Goal: Information Seeking & Learning: Understand process/instructions

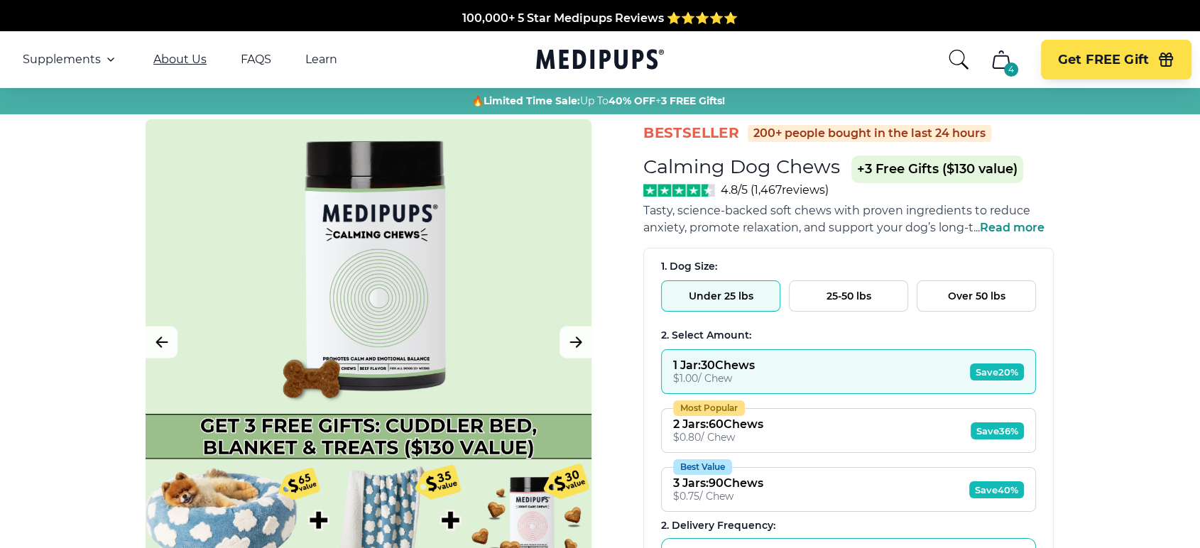
click at [191, 59] on link "About Us" at bounding box center [179, 60] width 53 height 14
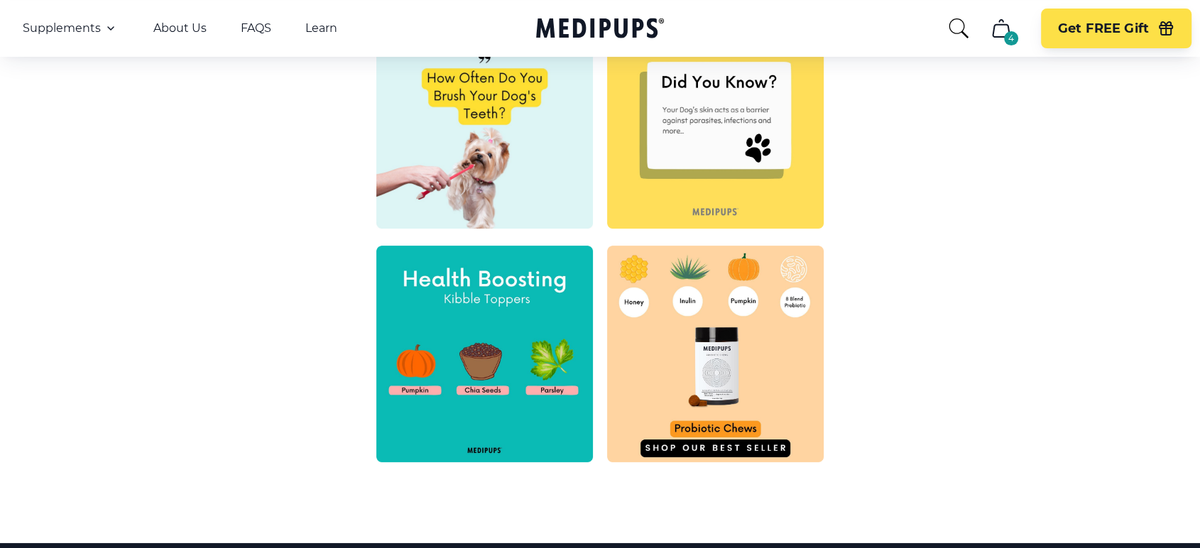
scroll to position [784, 0]
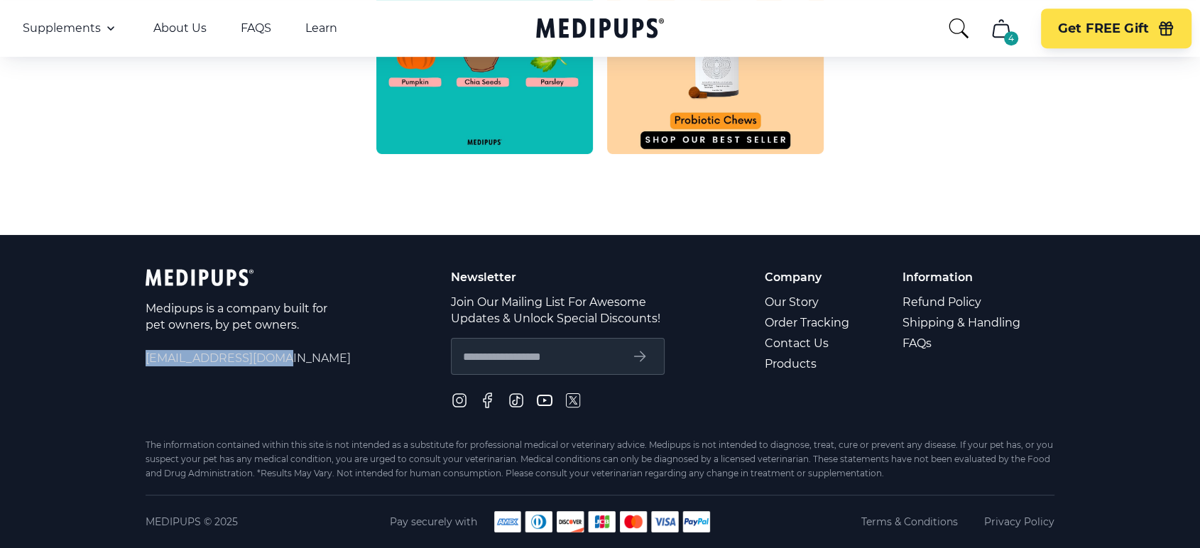
drag, startPoint x: 290, startPoint y: 353, endPoint x: 147, endPoint y: 354, distance: 142.7
click at [147, 354] on span "[EMAIL_ADDRESS][DOMAIN_NAME]" at bounding box center [248, 358] width 205 height 16
copy span "[EMAIL_ADDRESS][DOMAIN_NAME]"
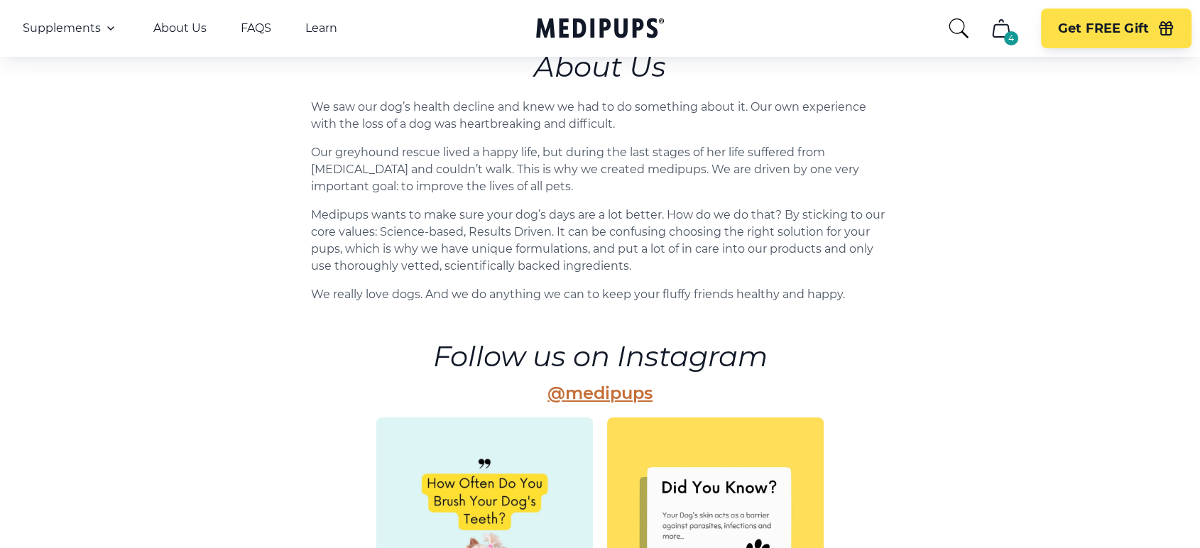
scroll to position [0, 0]
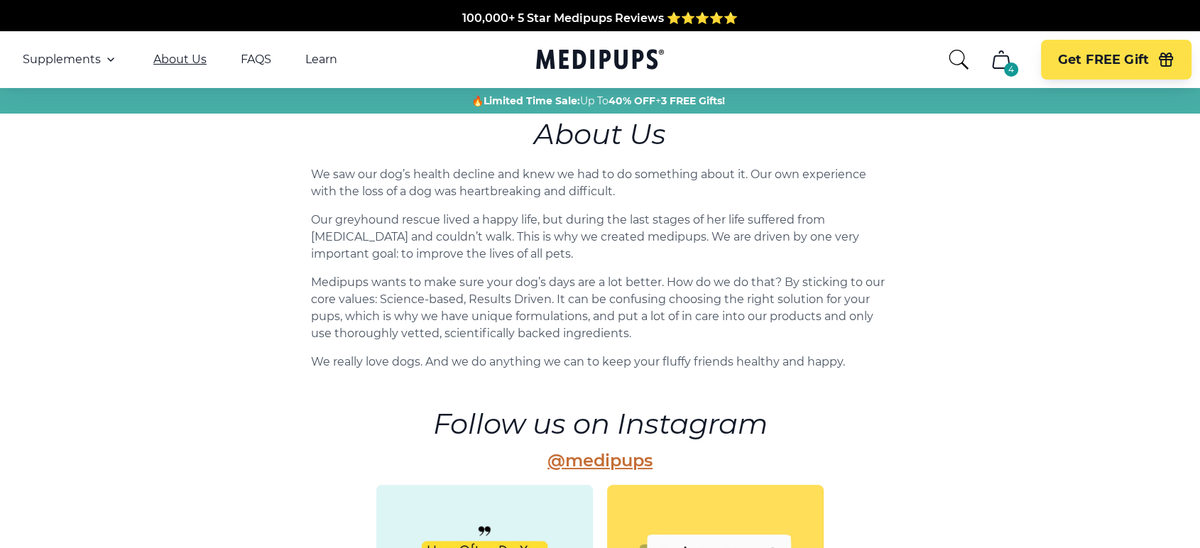
click at [176, 56] on link "About Us" at bounding box center [179, 60] width 53 height 14
click at [175, 55] on link "About Us" at bounding box center [179, 60] width 53 height 14
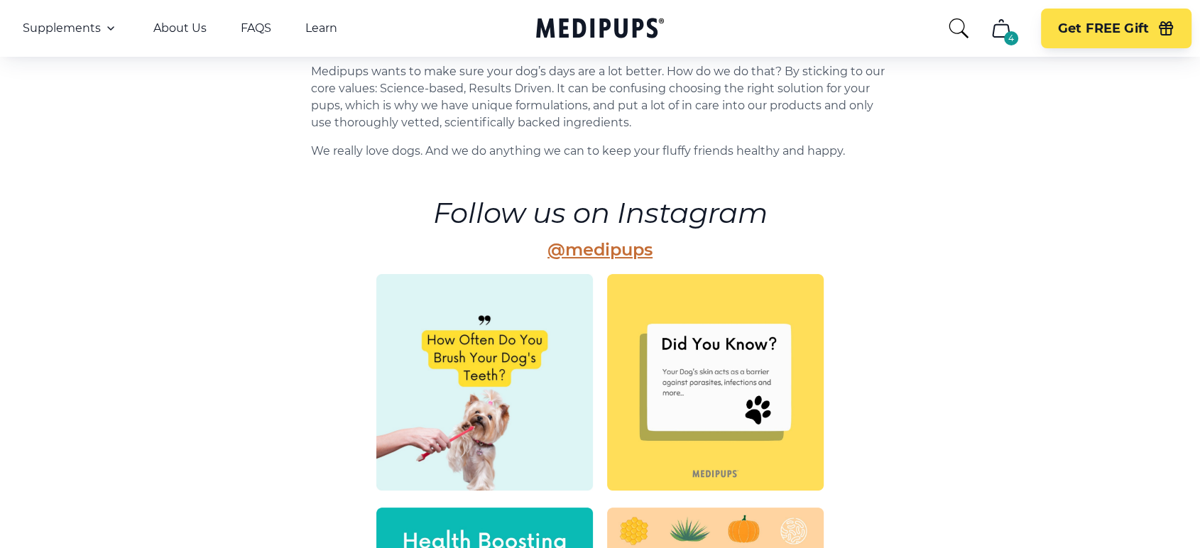
scroll to position [236, 0]
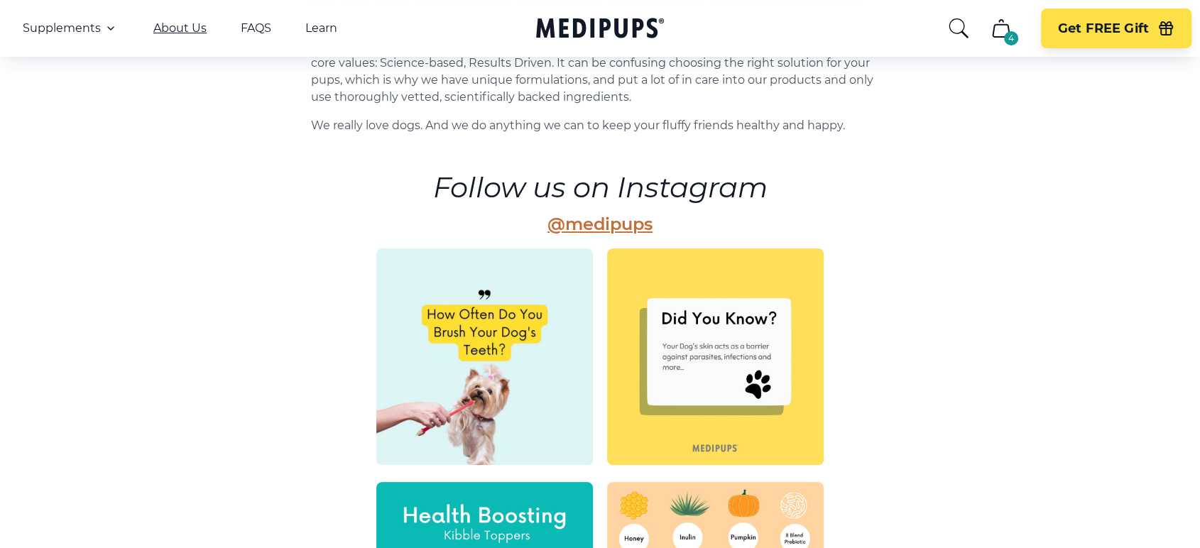
click at [177, 23] on link "About Us" at bounding box center [179, 28] width 53 height 14
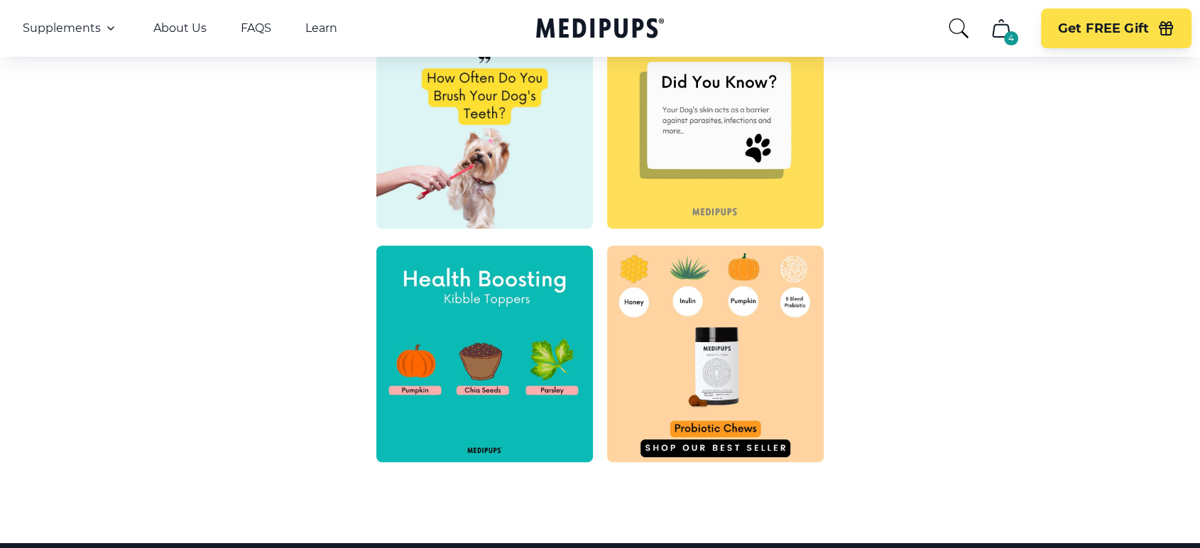
scroll to position [630, 0]
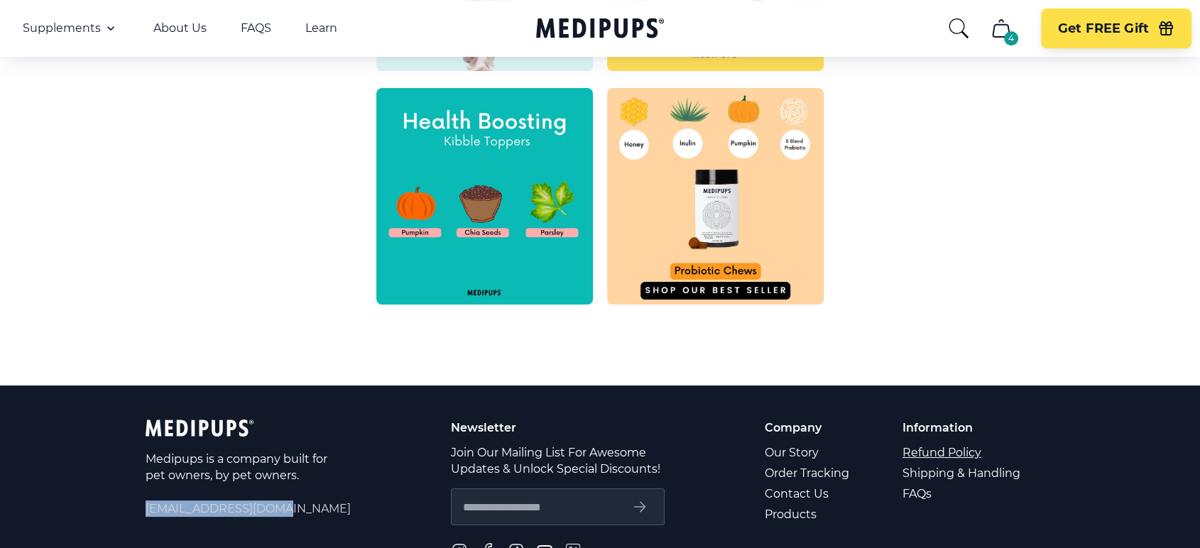
click at [931, 449] on link "Refund Policy" at bounding box center [962, 452] width 120 height 21
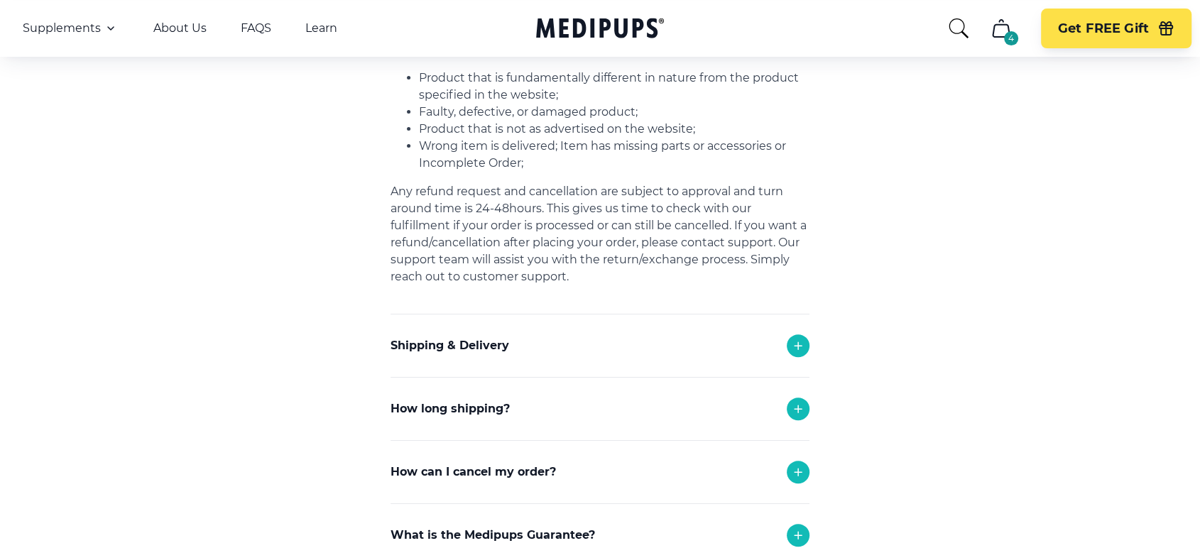
scroll to position [620, 0]
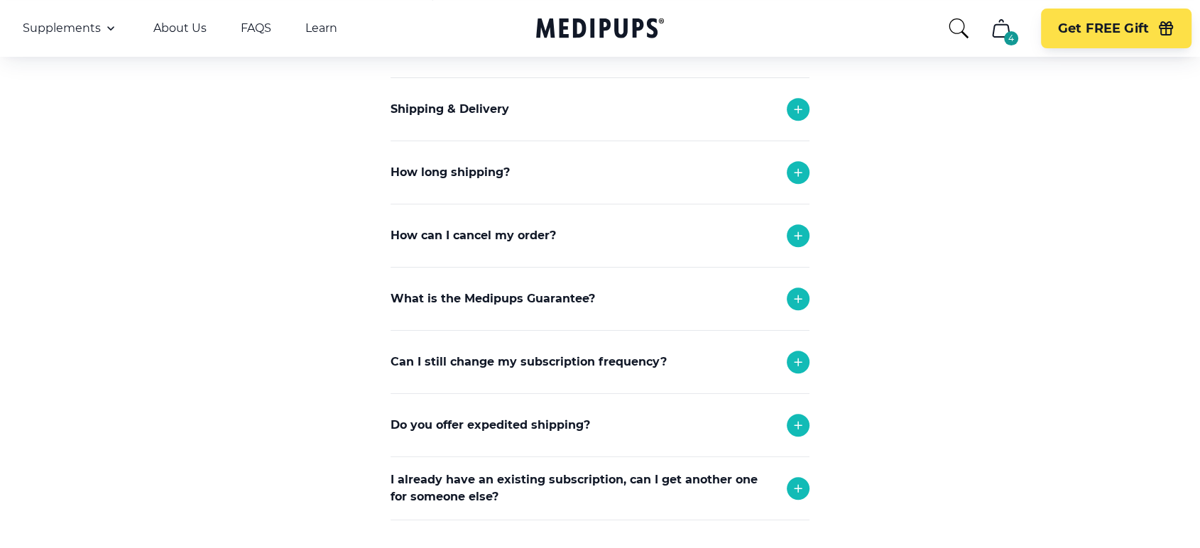
click at [459, 234] on p "How can I cancel my order?" at bounding box center [472, 235] width 165 height 17
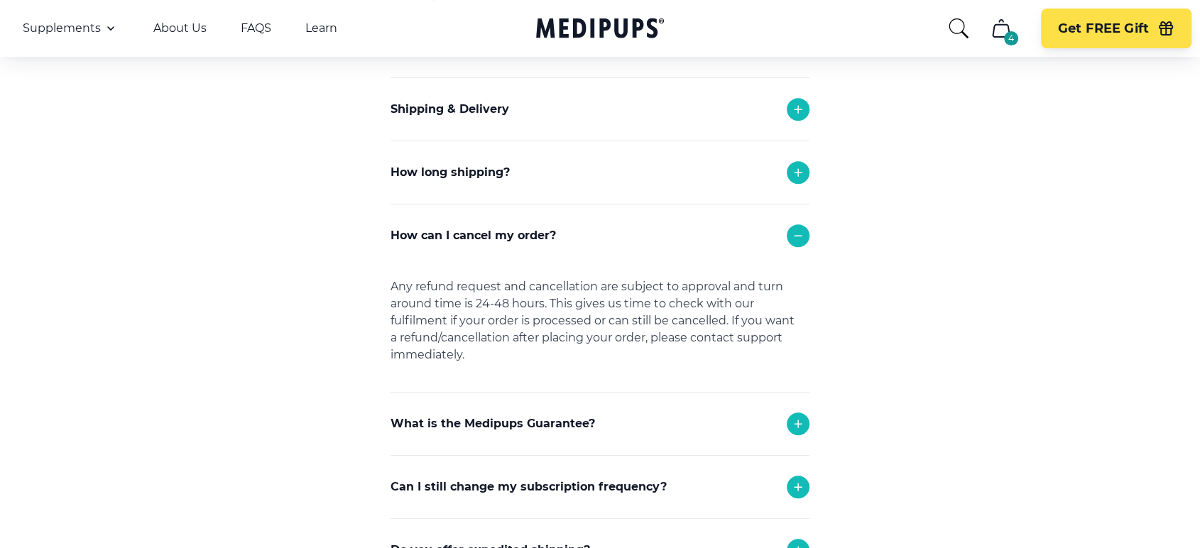
scroll to position [630, 0]
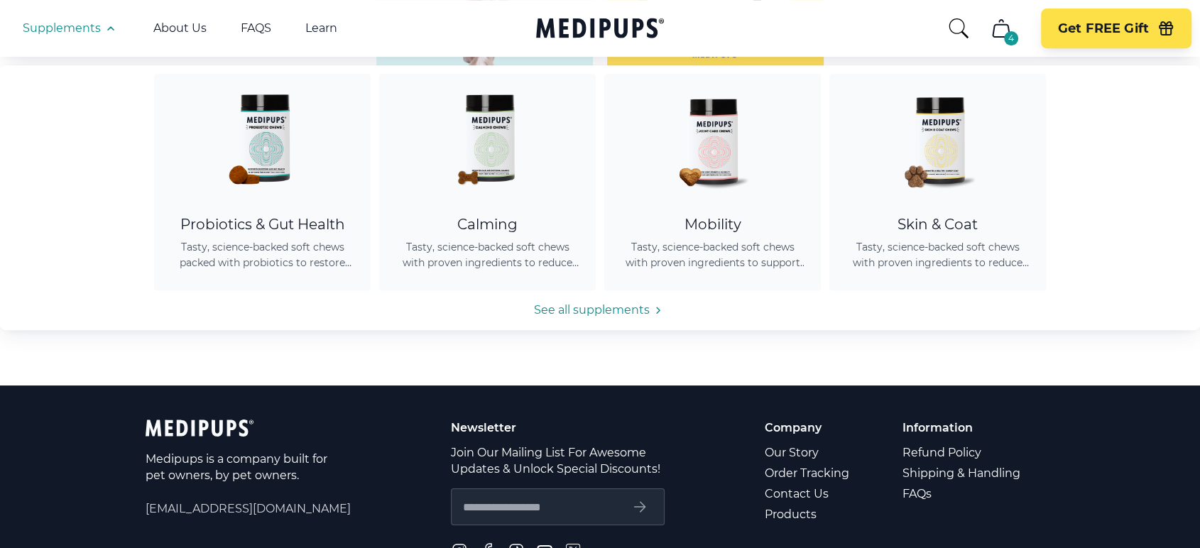
click at [109, 27] on icon "button" at bounding box center [111, 28] width 6 height 3
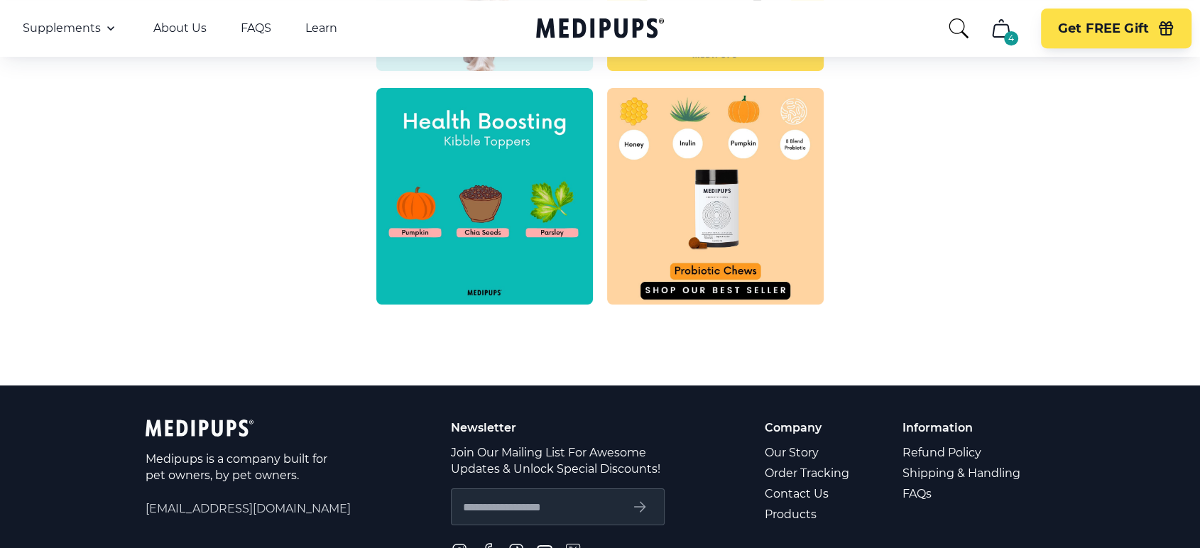
scroll to position [784, 0]
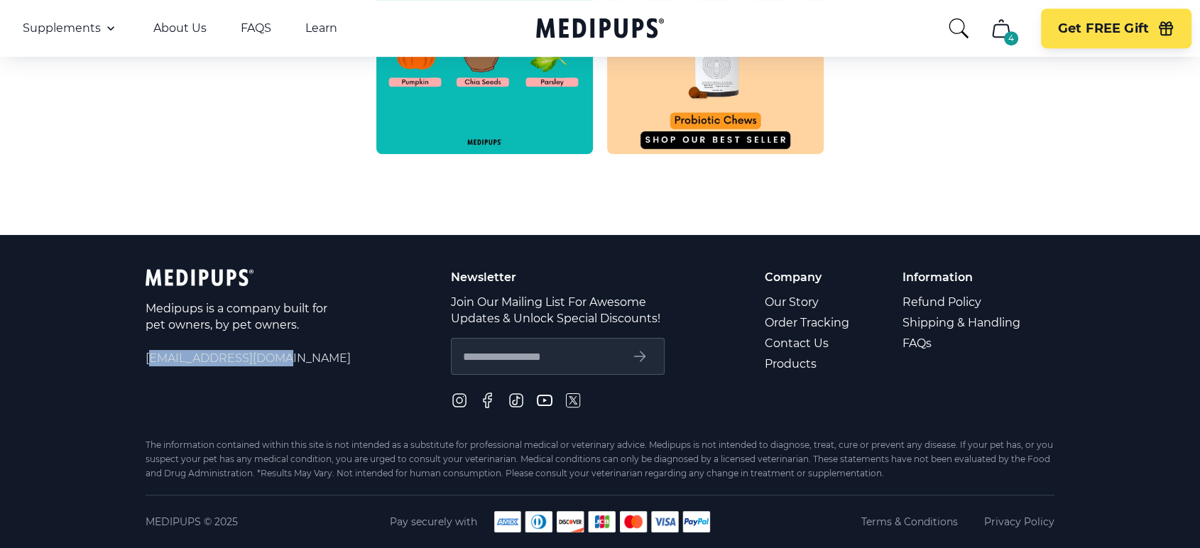
drag, startPoint x: 290, startPoint y: 352, endPoint x: 148, endPoint y: 365, distance: 142.6
click at [146, 365] on span "[EMAIL_ADDRESS][DOMAIN_NAME]" at bounding box center [248, 358] width 205 height 16
copy span "[EMAIL_ADDRESS][DOMAIN_NAME]"
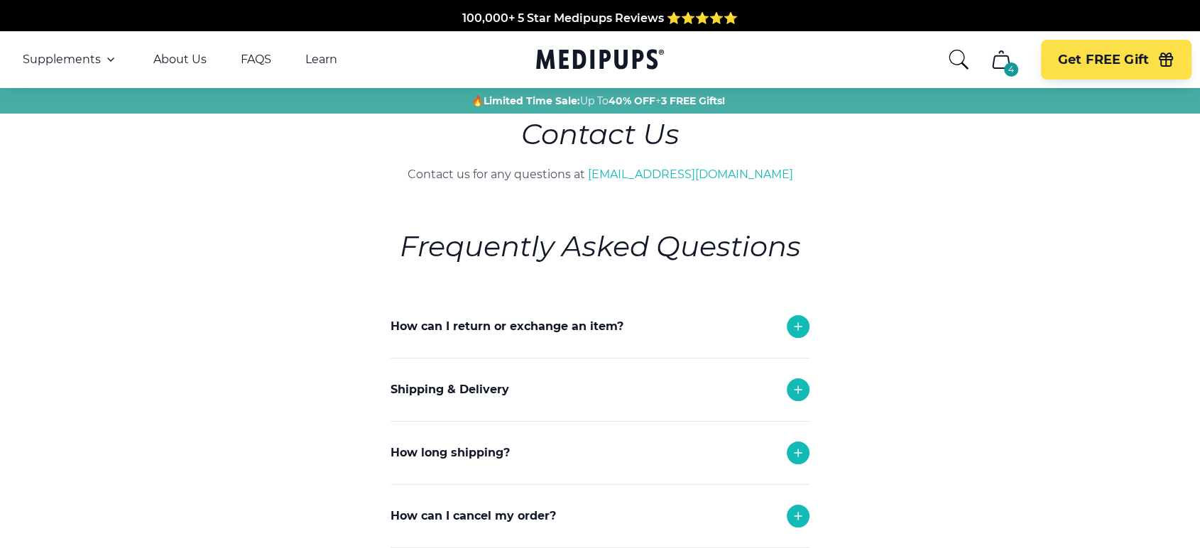
scroll to position [79, 0]
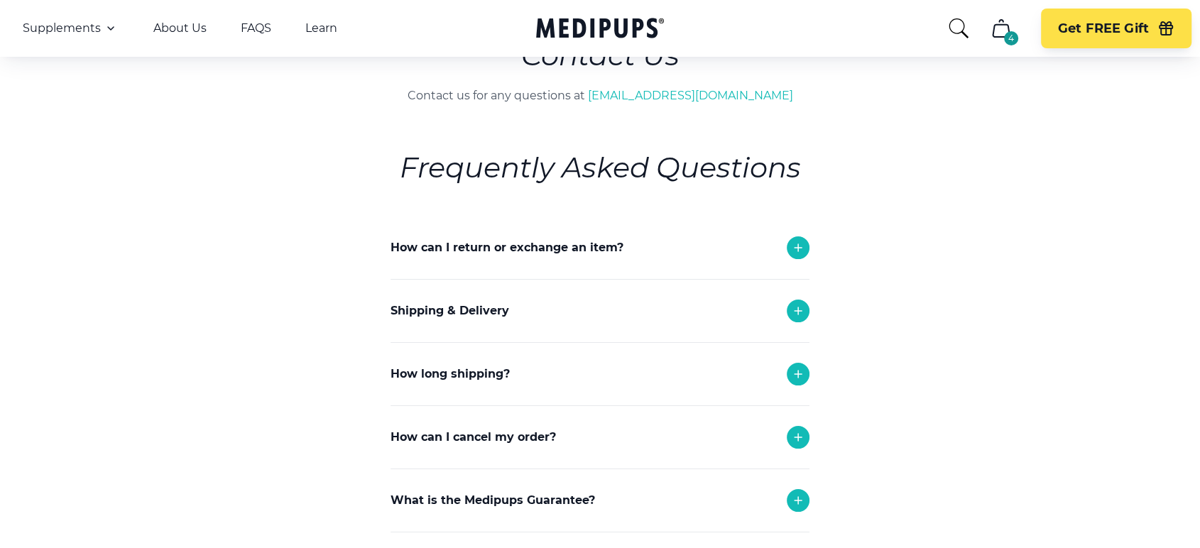
click at [505, 436] on p "How can I cancel my order?" at bounding box center [472, 437] width 165 height 17
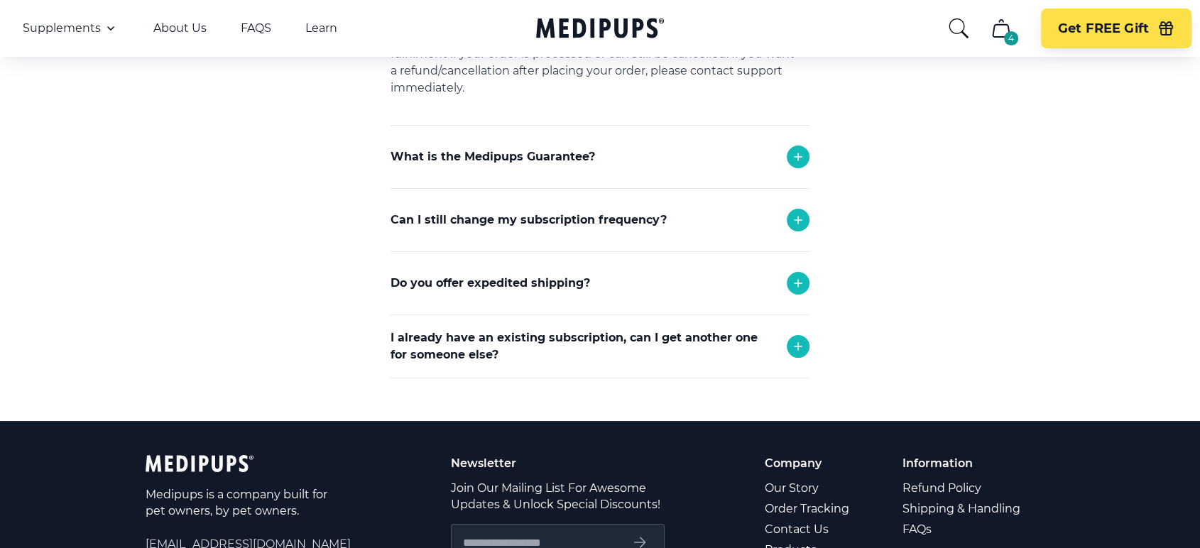
scroll to position [552, 0]
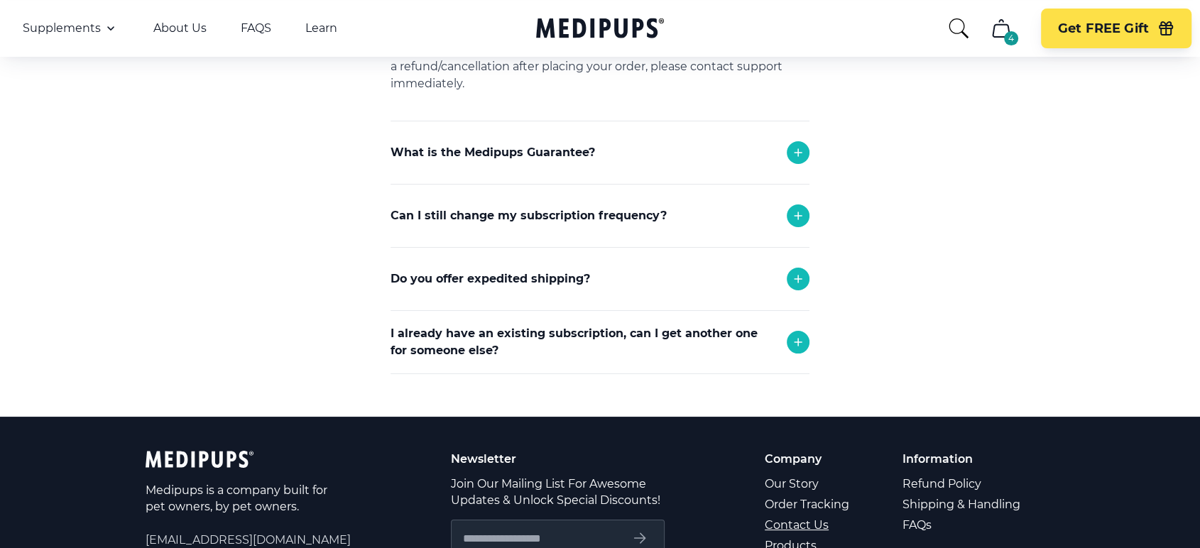
click at [788, 523] on link "Contact Us" at bounding box center [808, 525] width 87 height 21
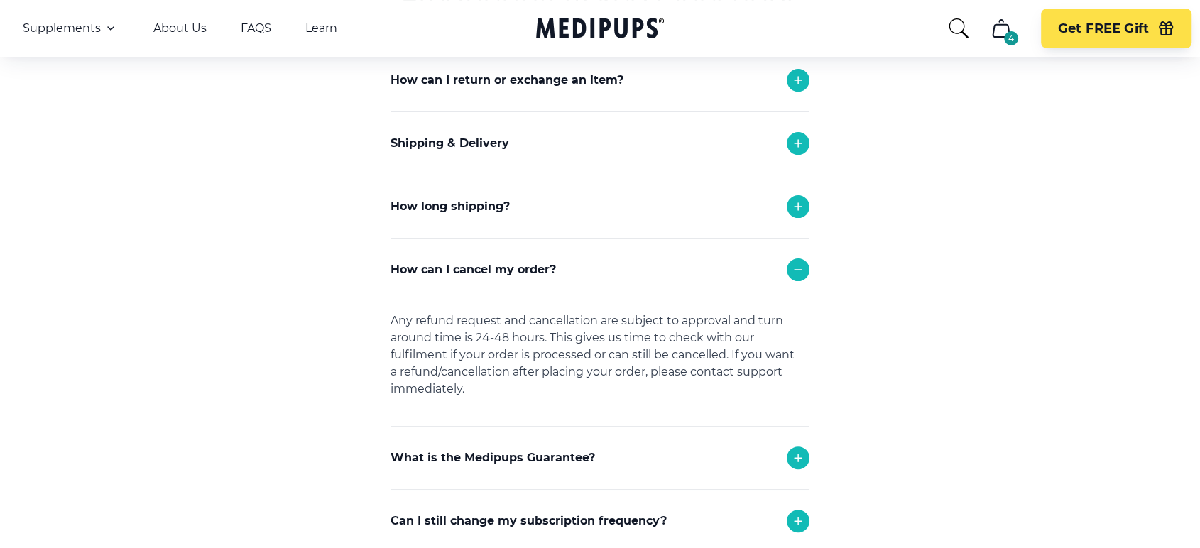
scroll to position [236, 0]
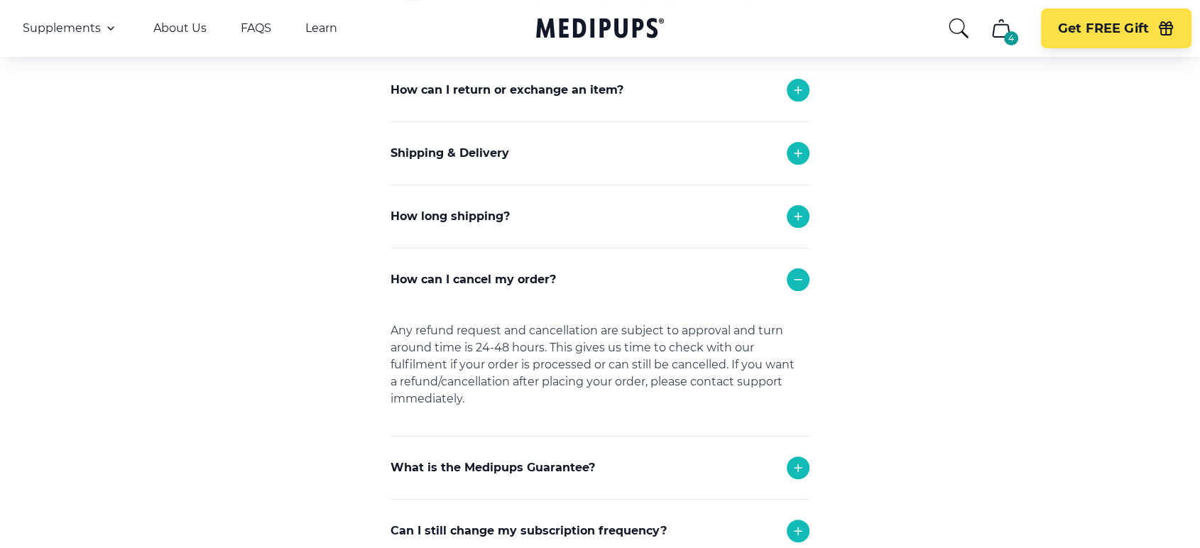
click at [458, 153] on p "Shipping & Delivery" at bounding box center [449, 153] width 119 height 17
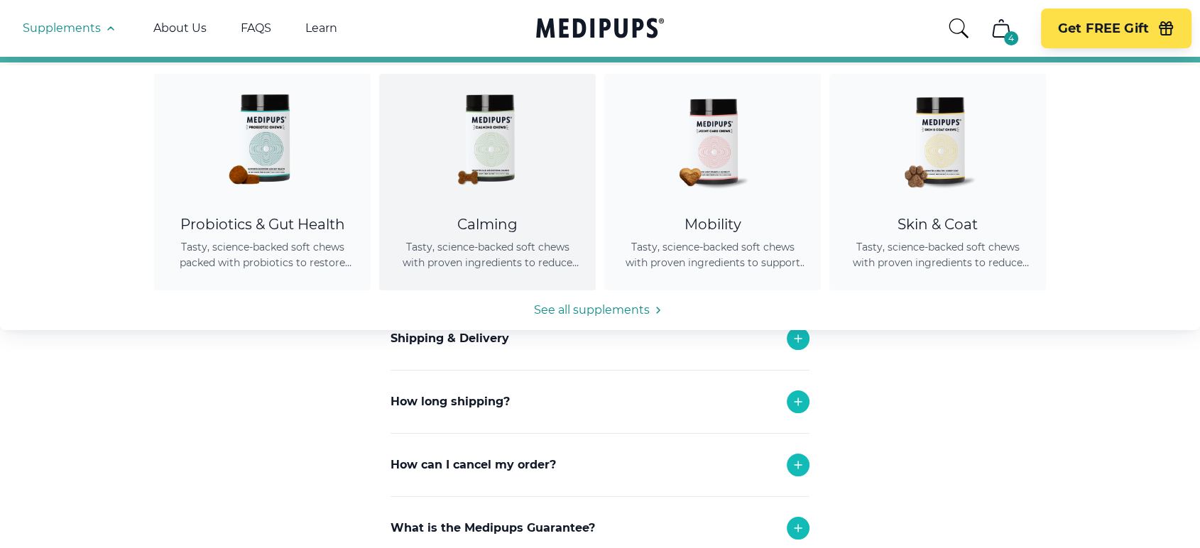
scroll to position [158, 0]
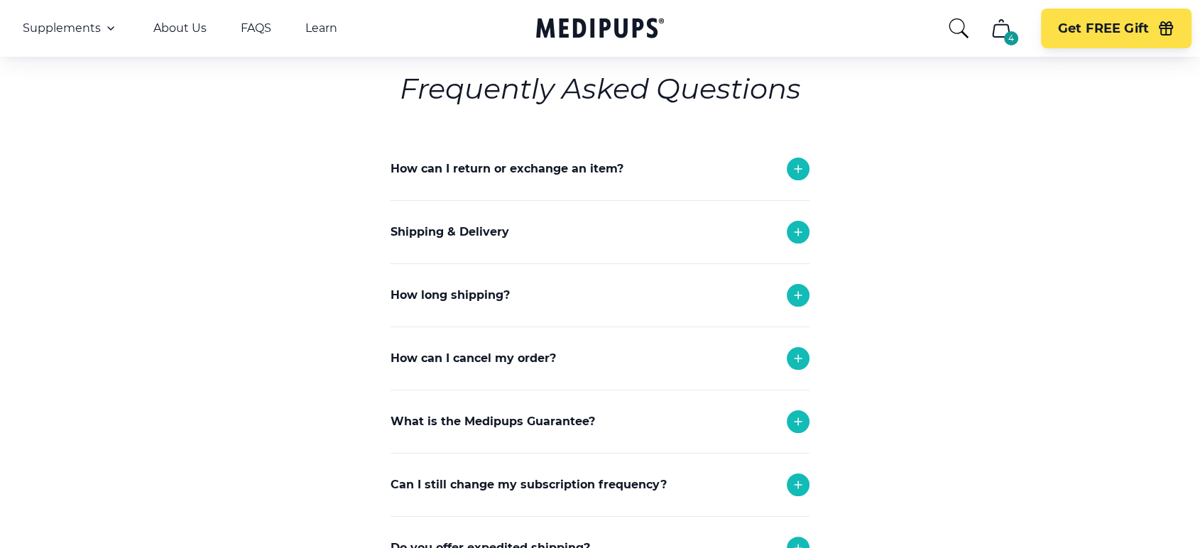
click at [452, 353] on p "How can I cancel my order?" at bounding box center [472, 358] width 165 height 17
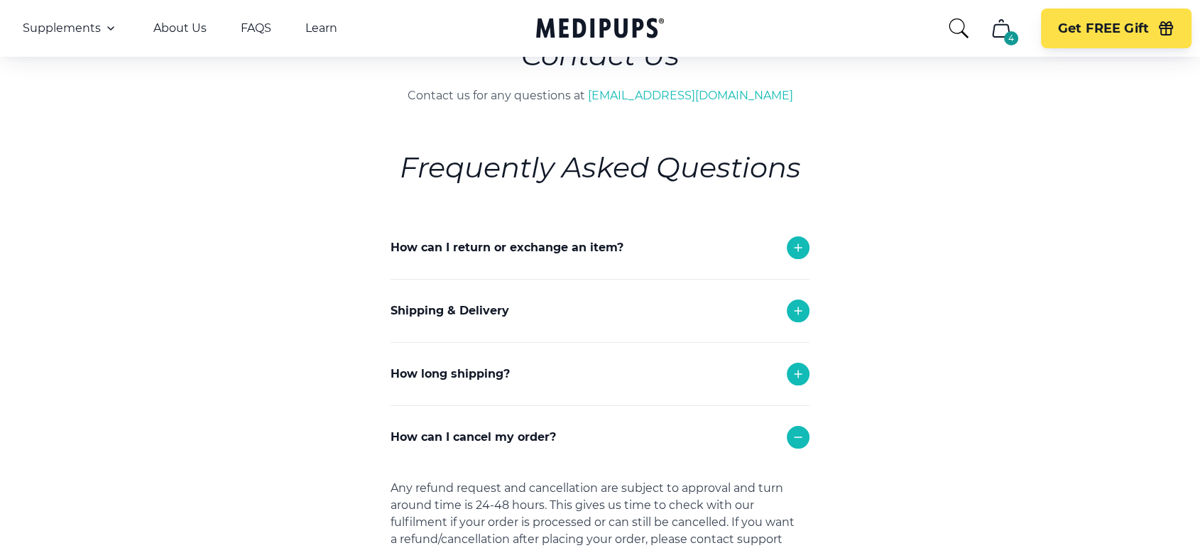
scroll to position [0, 0]
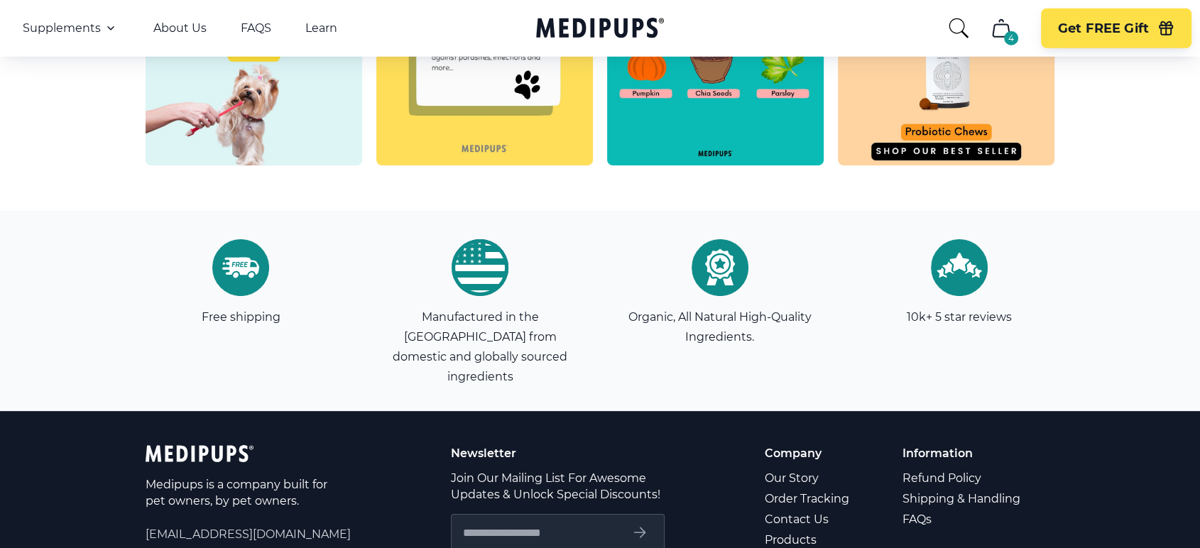
scroll to position [4022, 0]
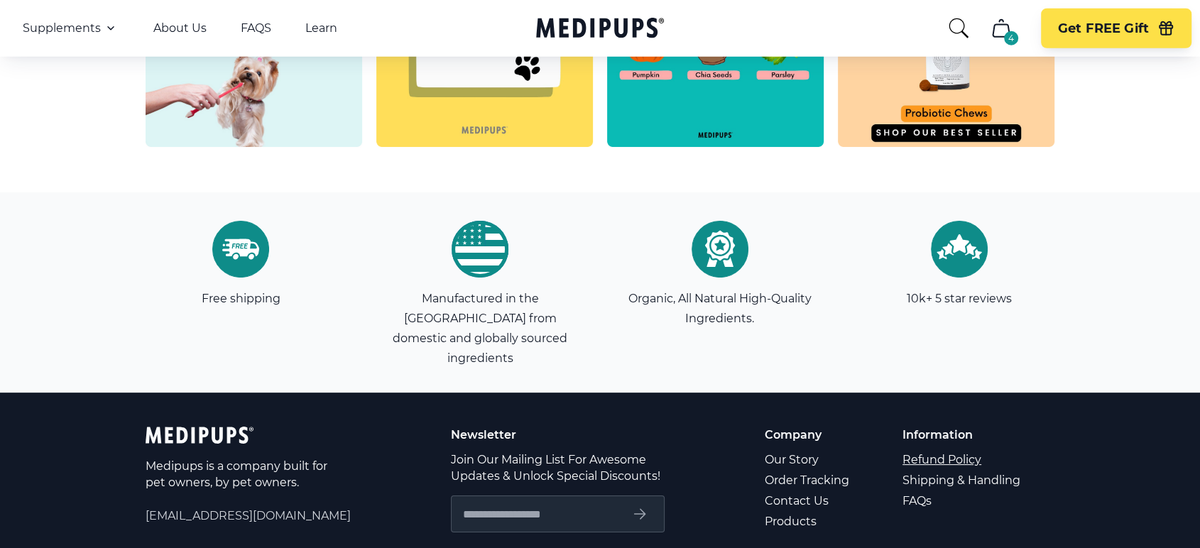
click at [912, 449] on link "Refund Policy" at bounding box center [962, 459] width 120 height 21
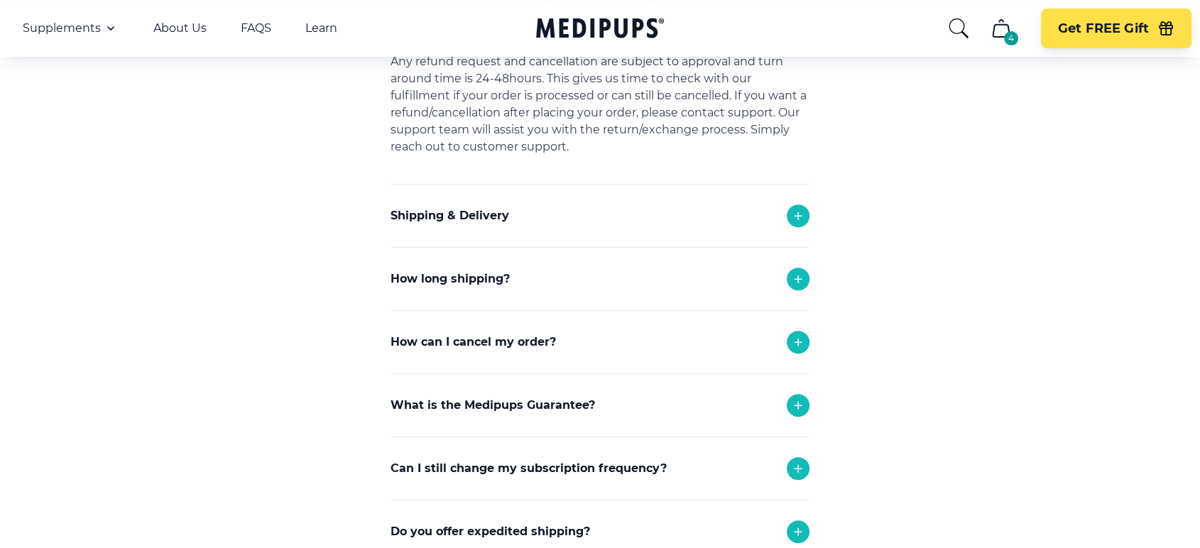
scroll to position [541, 0]
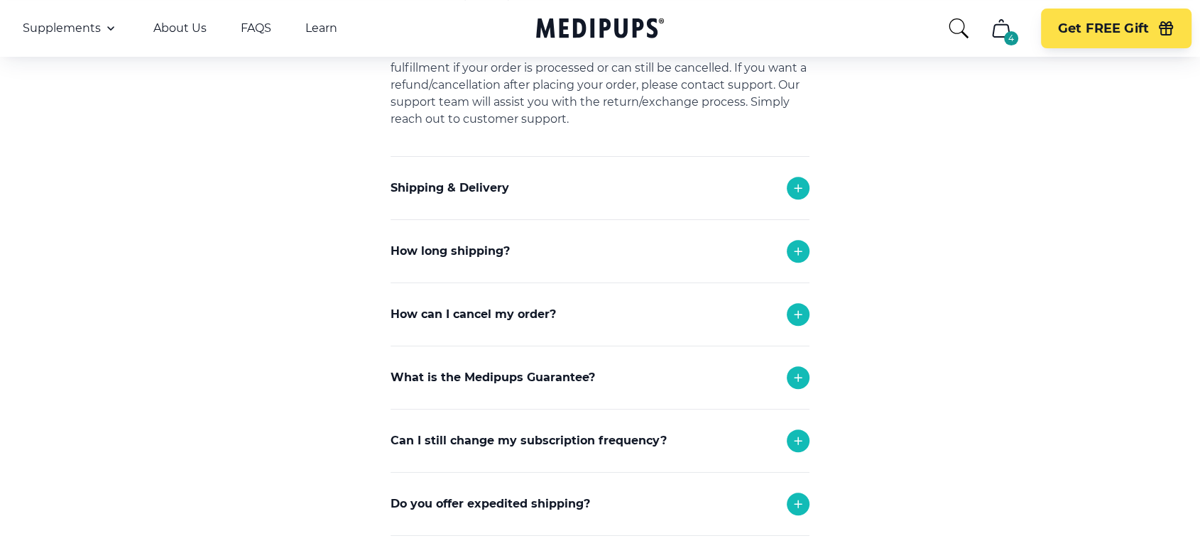
click at [407, 311] on p "How can I cancel my order?" at bounding box center [472, 314] width 165 height 17
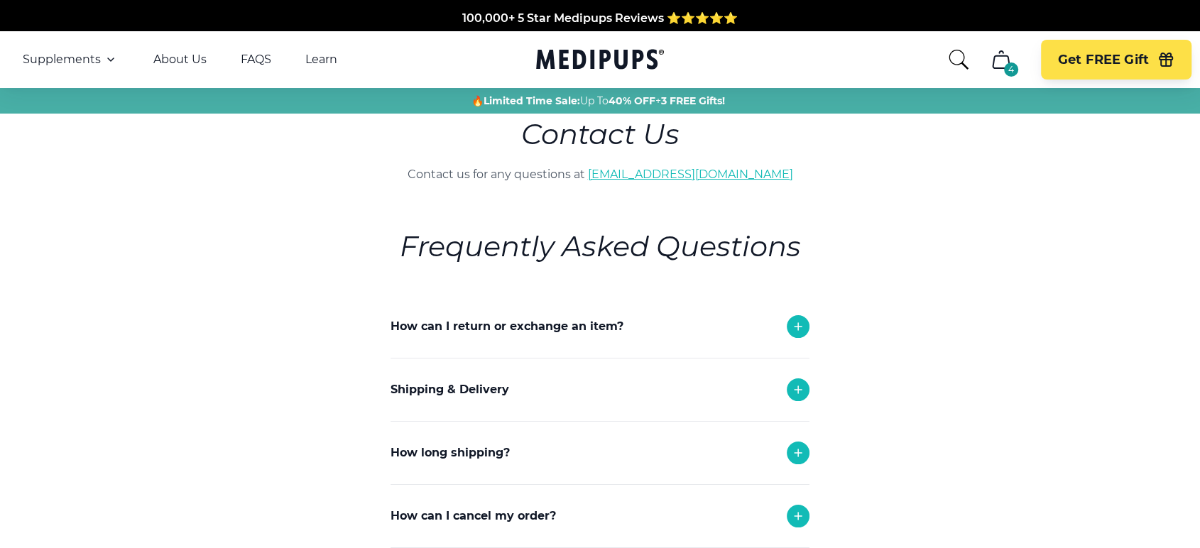
click at [659, 170] on link "[EMAIL_ADDRESS][DOMAIN_NAME]" at bounding box center [690, 174] width 205 height 13
click at [671, 175] on link "[EMAIL_ADDRESS][DOMAIN_NAME]" at bounding box center [690, 174] width 205 height 13
click at [690, 173] on link "[EMAIL_ADDRESS][DOMAIN_NAME]" at bounding box center [690, 174] width 205 height 13
click at [192, 58] on link "About Us" at bounding box center [179, 60] width 53 height 14
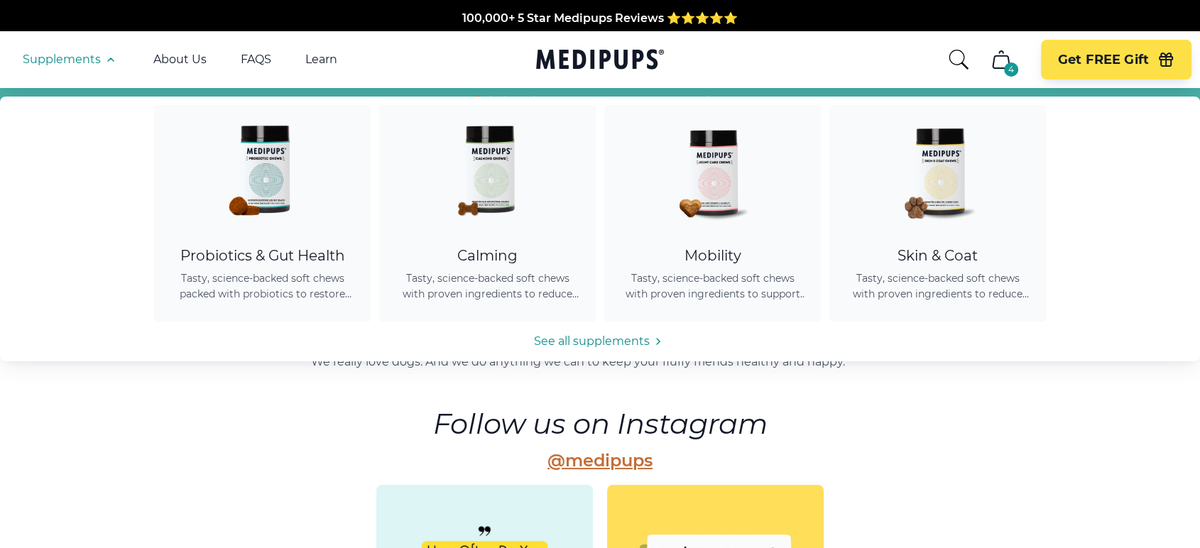
scroll to position [79, 0]
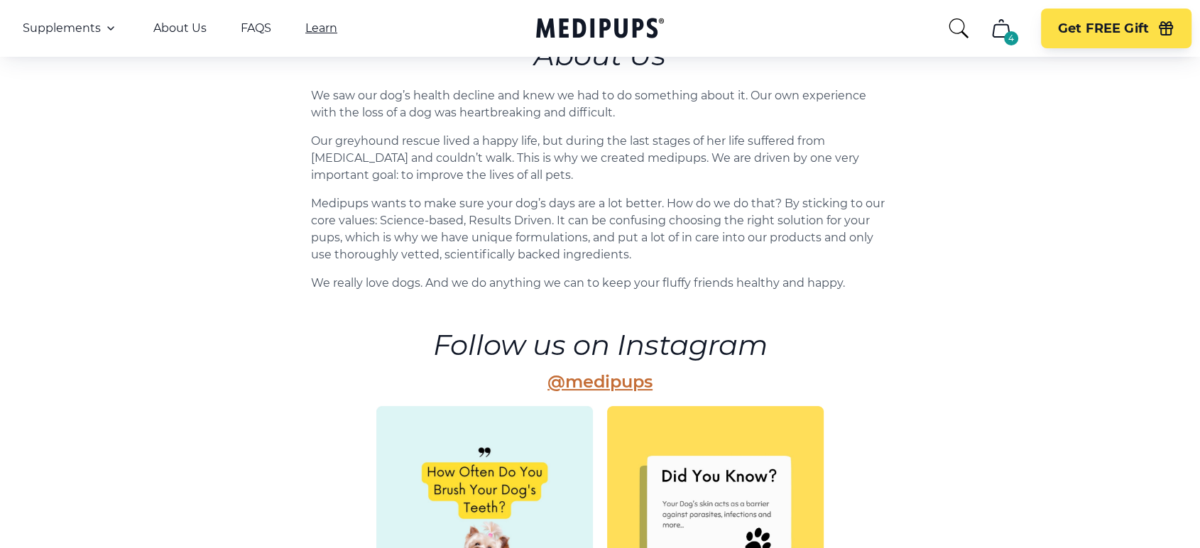
click at [317, 28] on link "Learn" at bounding box center [321, 28] width 32 height 14
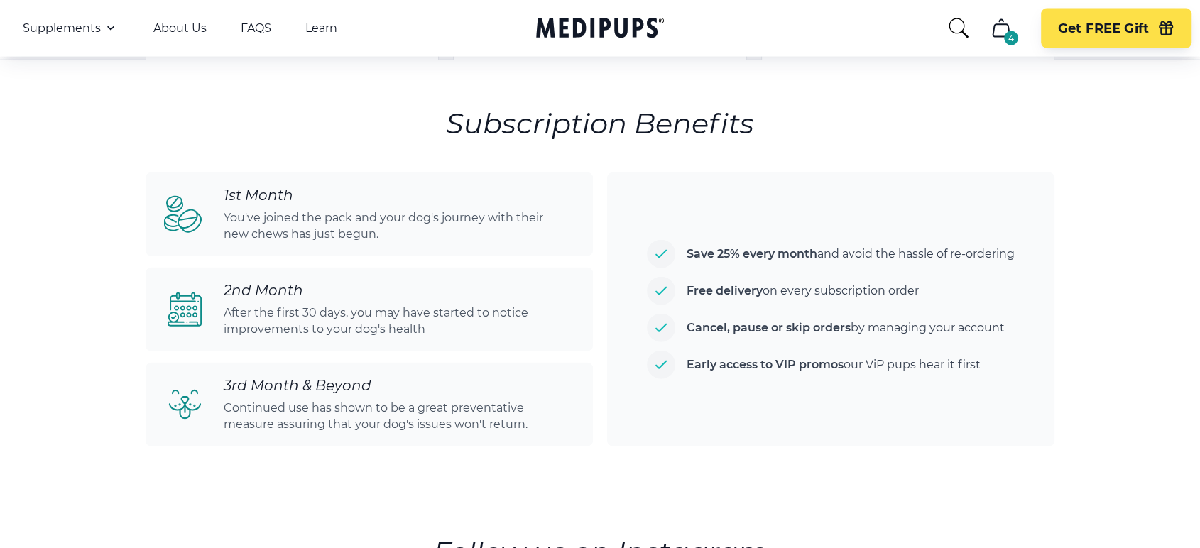
scroll to position [3337, 0]
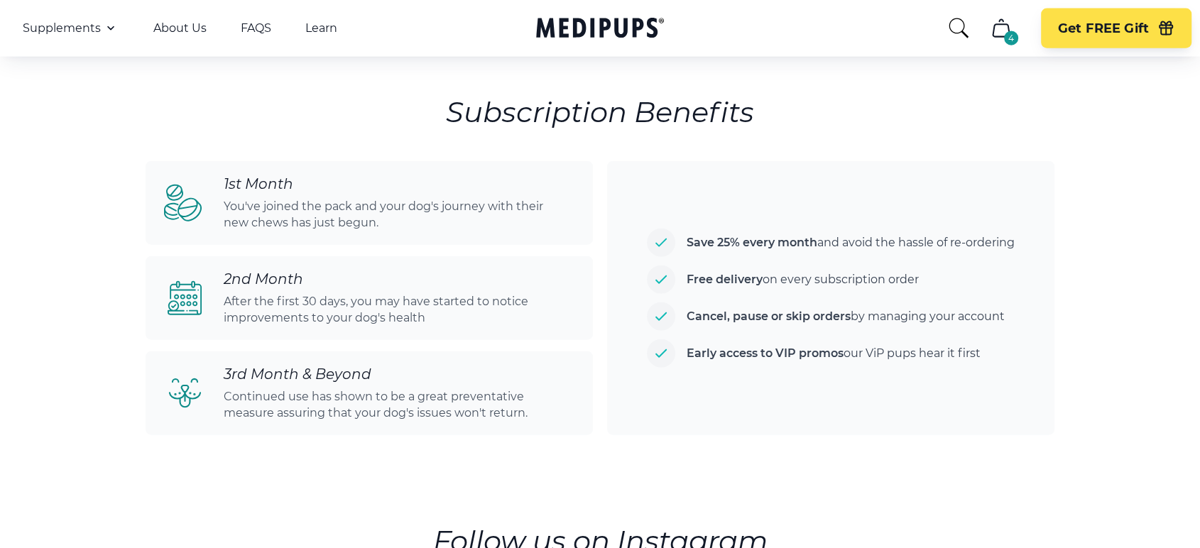
click at [159, 29] on link "About Us" at bounding box center [179, 28] width 53 height 14
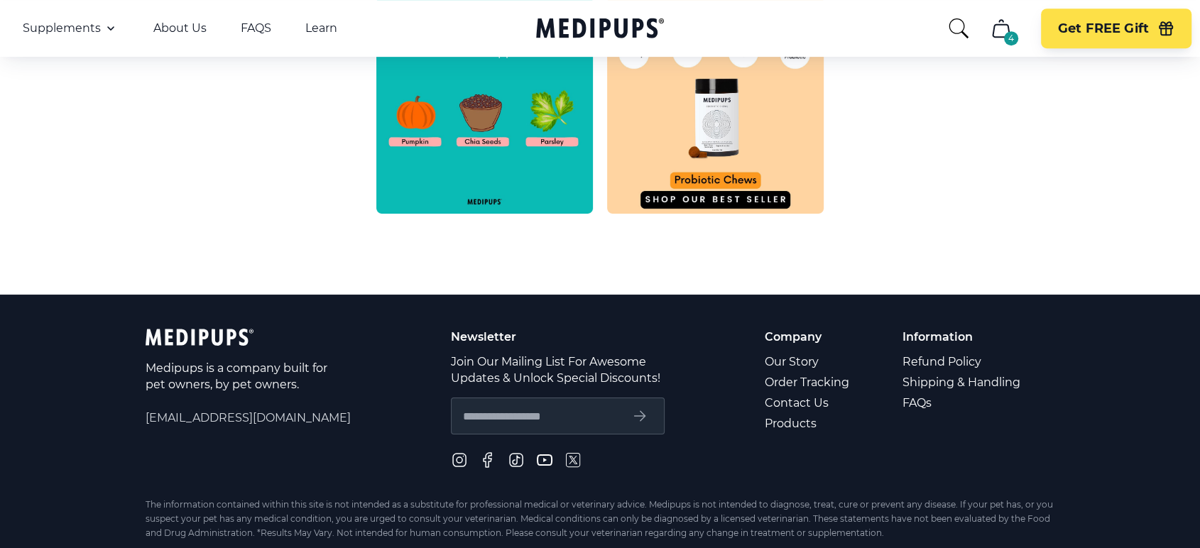
scroll to position [784, 0]
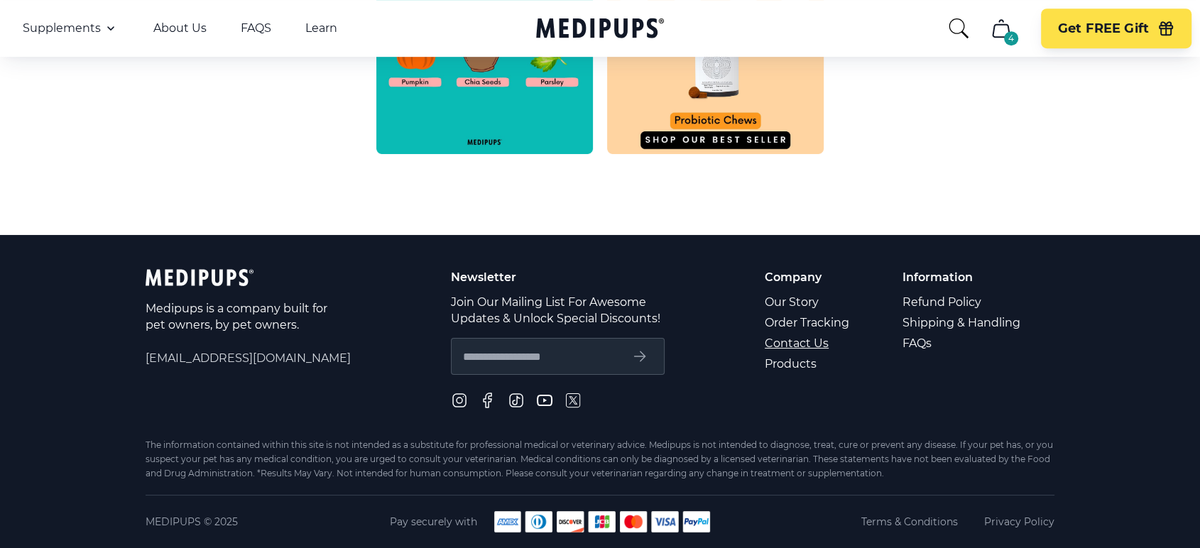
click at [818, 339] on link "Contact Us" at bounding box center [808, 343] width 87 height 21
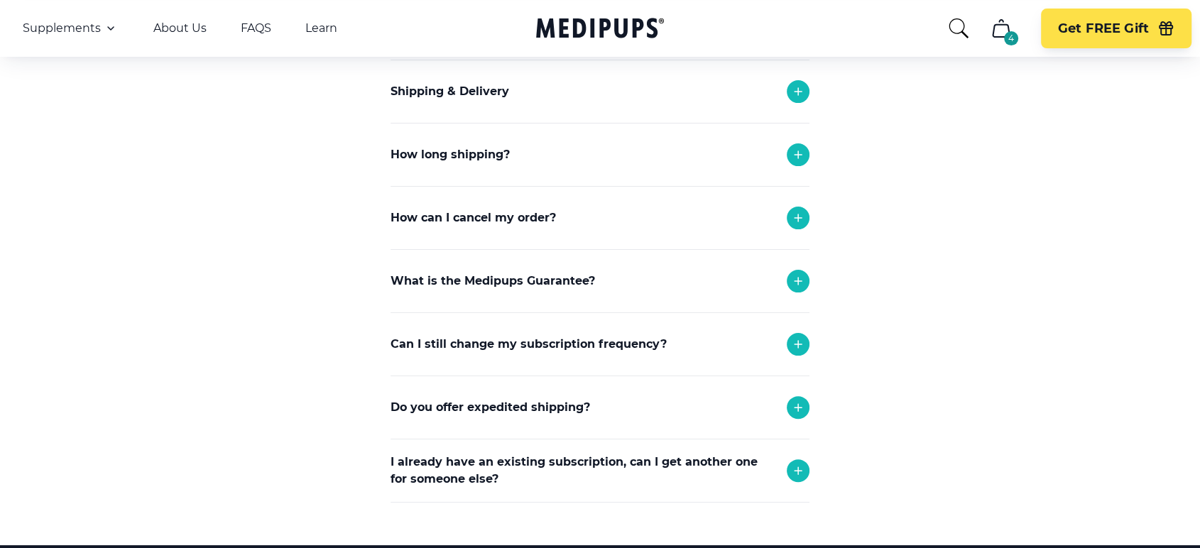
scroll to position [394, 0]
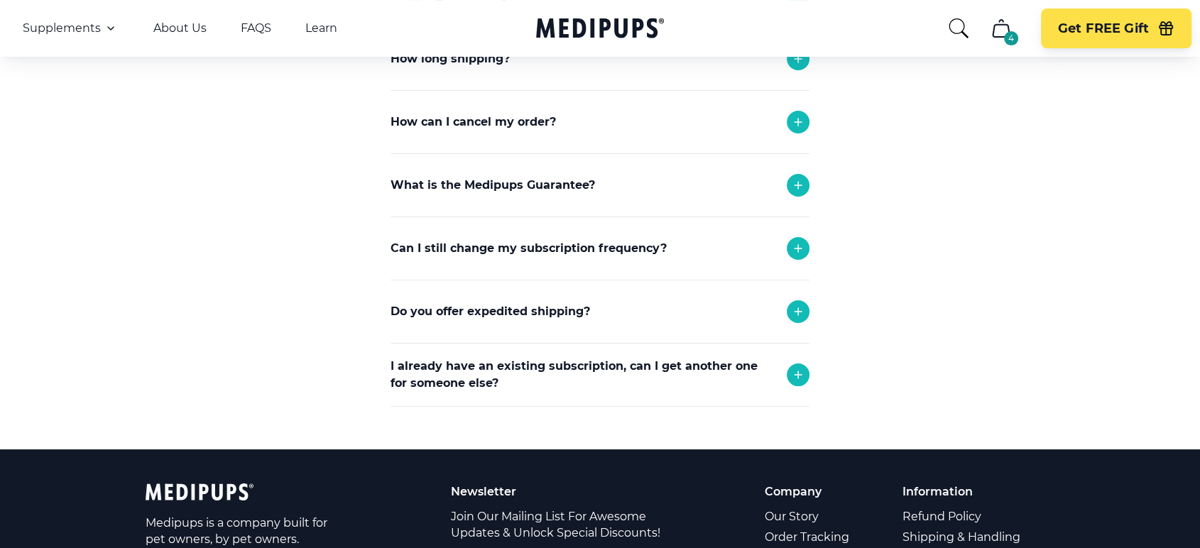
click at [400, 118] on p "How can I cancel my order?" at bounding box center [472, 122] width 165 height 17
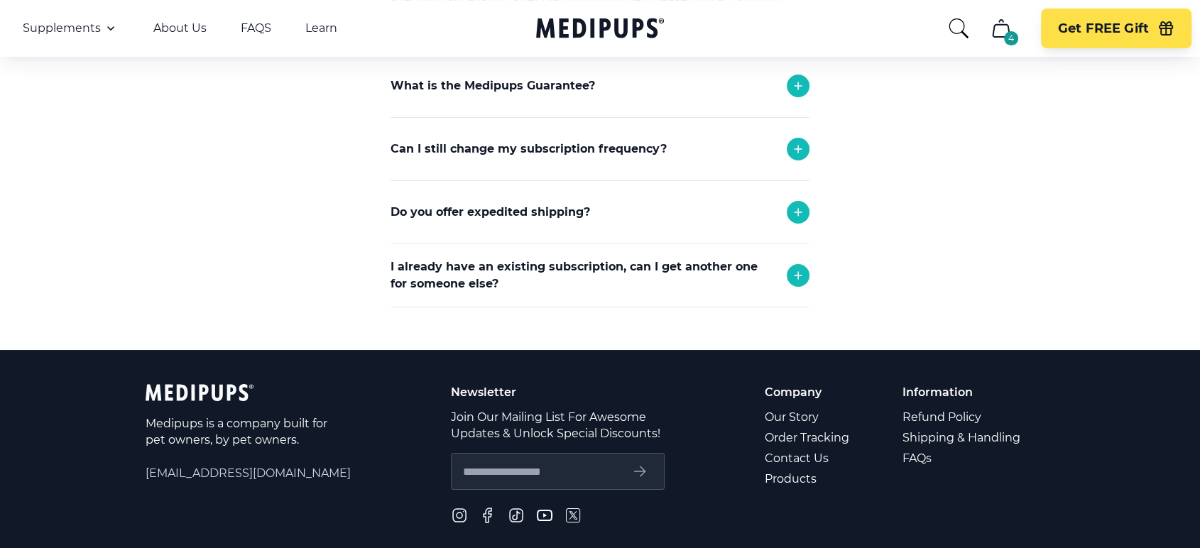
scroll to position [710, 0]
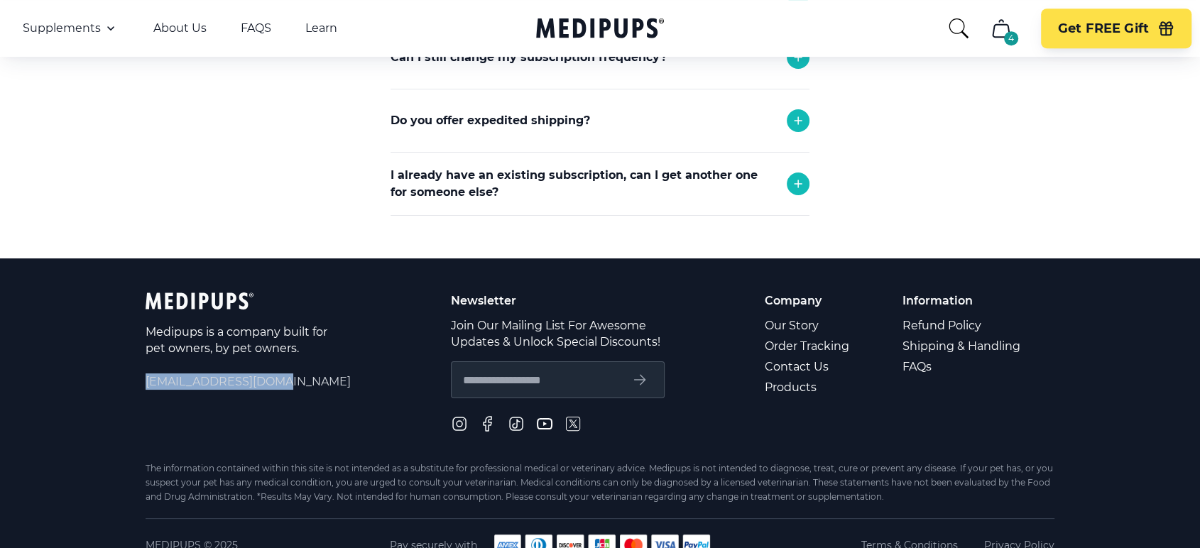
drag, startPoint x: 289, startPoint y: 379, endPoint x: 143, endPoint y: 372, distance: 145.7
click at [143, 372] on footer "Medipups is a company built for pet owners, by pet owners. [EMAIL_ADDRESS][DOMA…" at bounding box center [600, 414] width 1200 height 313
copy span "[EMAIL_ADDRESS][DOMAIN_NAME]"
